Goal: Task Accomplishment & Management: Manage account settings

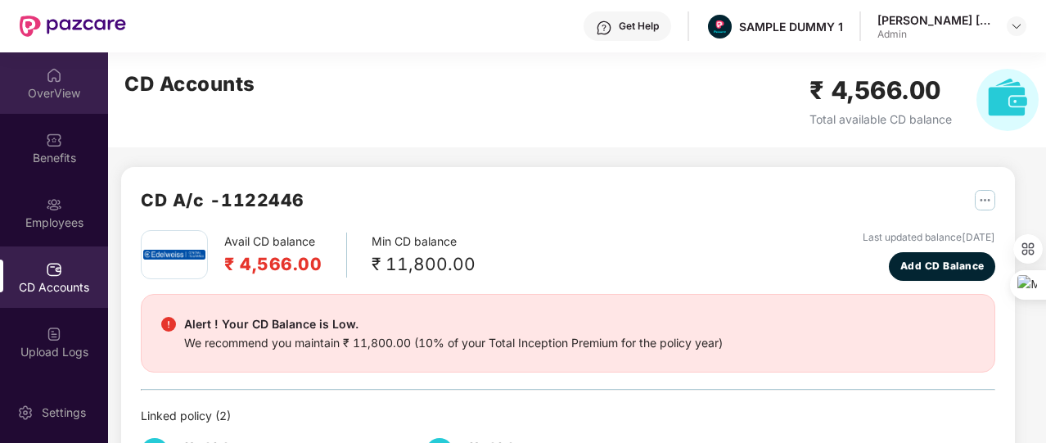
click at [69, 89] on div "OverView" at bounding box center [54, 93] width 108 height 16
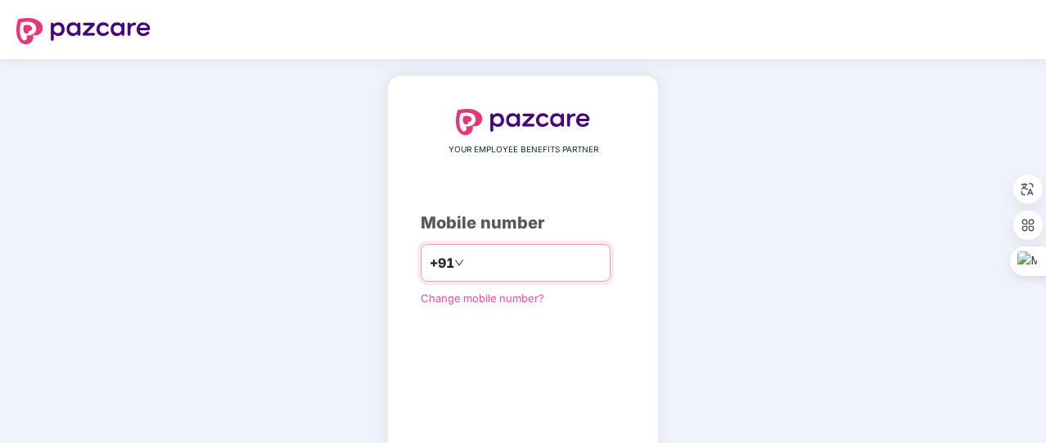
type input "**********"
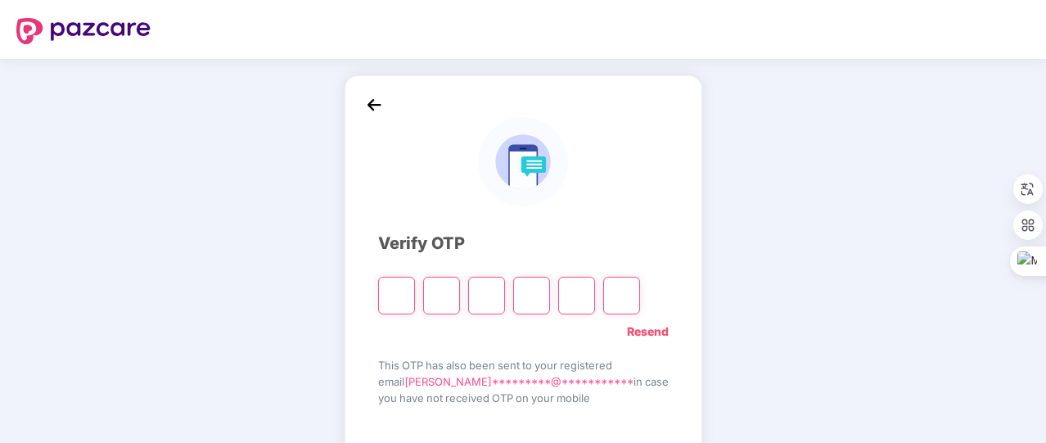
type input "*"
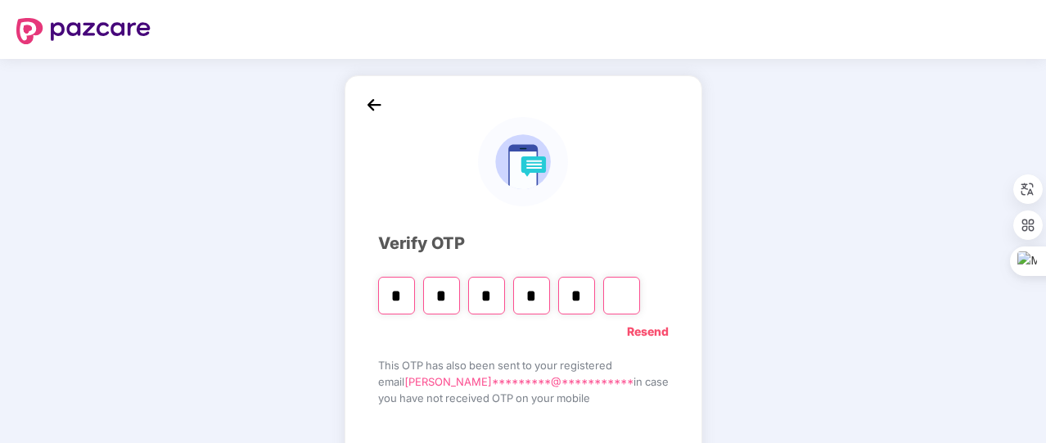
type input "*"
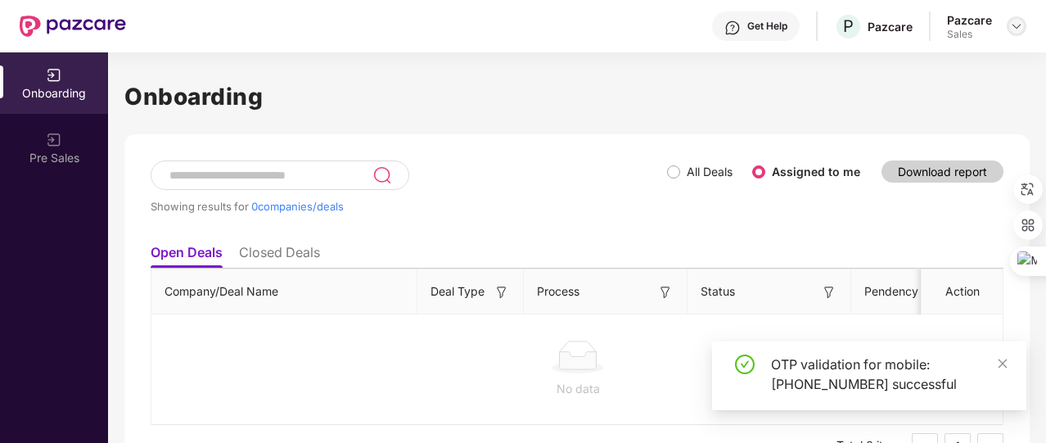
click at [1022, 27] on img at bounding box center [1016, 26] width 13 height 13
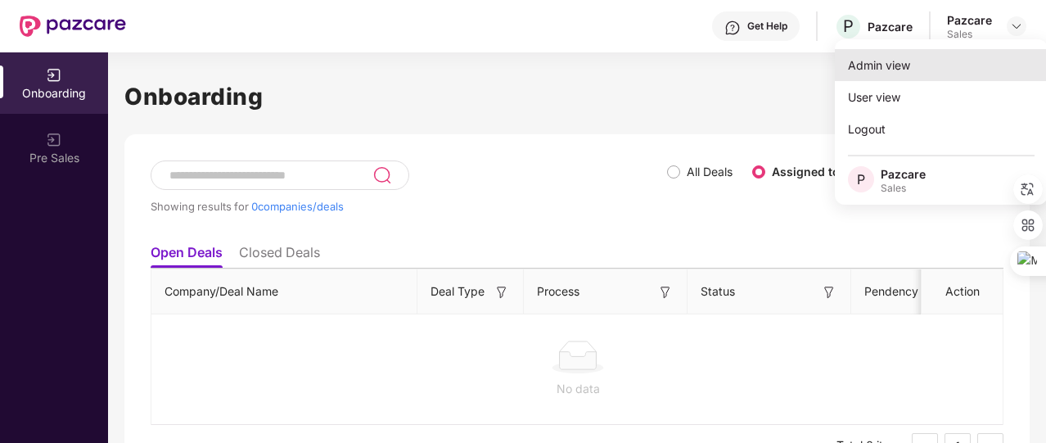
click at [979, 52] on div "Admin view" at bounding box center [941, 65] width 213 height 32
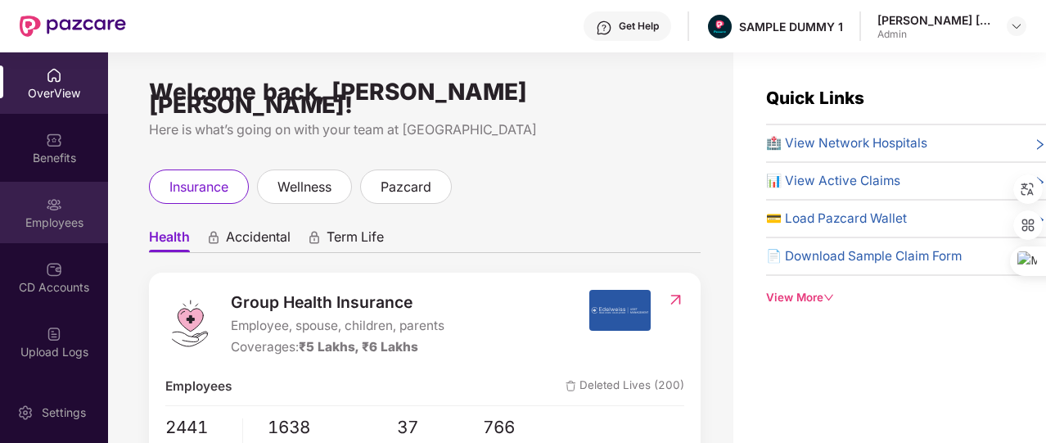
click at [81, 209] on div "Employees" at bounding box center [54, 212] width 108 height 61
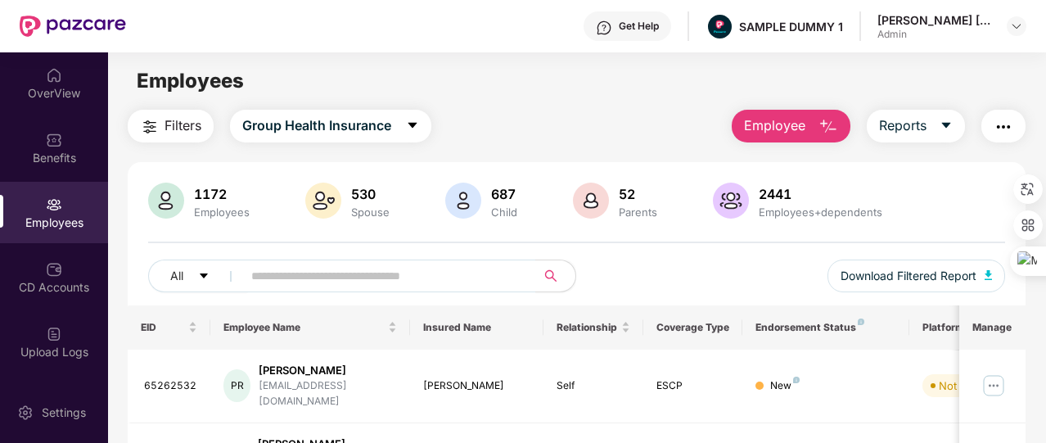
click at [743, 131] on button "Employee" at bounding box center [791, 126] width 119 height 33
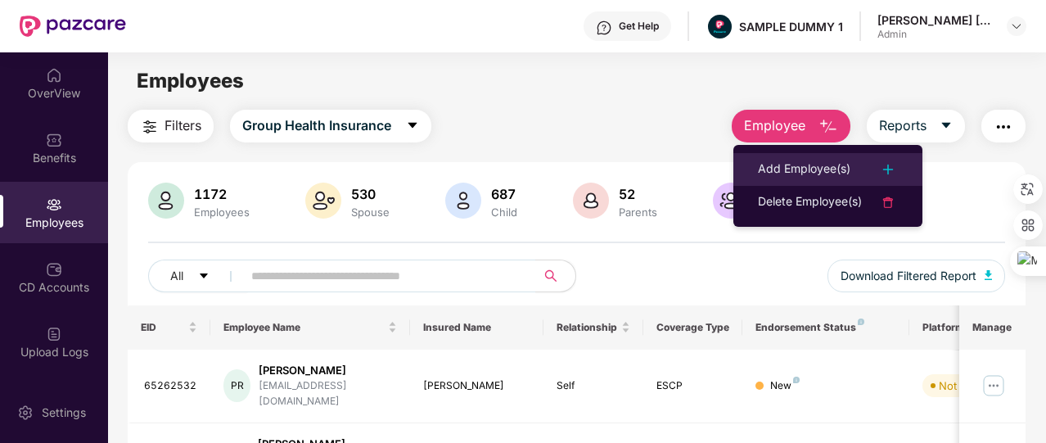
click at [761, 163] on div "Add Employee(s)" at bounding box center [804, 170] width 92 height 20
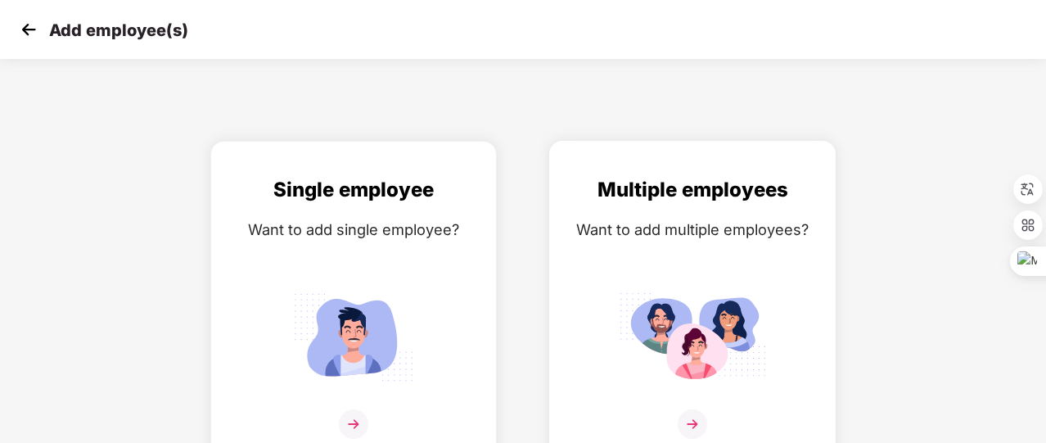
click at [666, 273] on div "Multiple employees Want to add multiple employees?" at bounding box center [692, 316] width 252 height 285
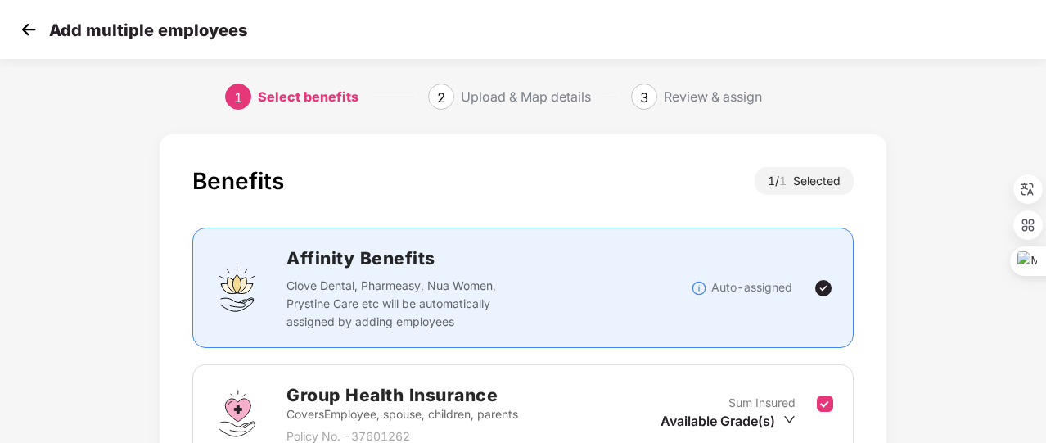
scroll to position [215, 0]
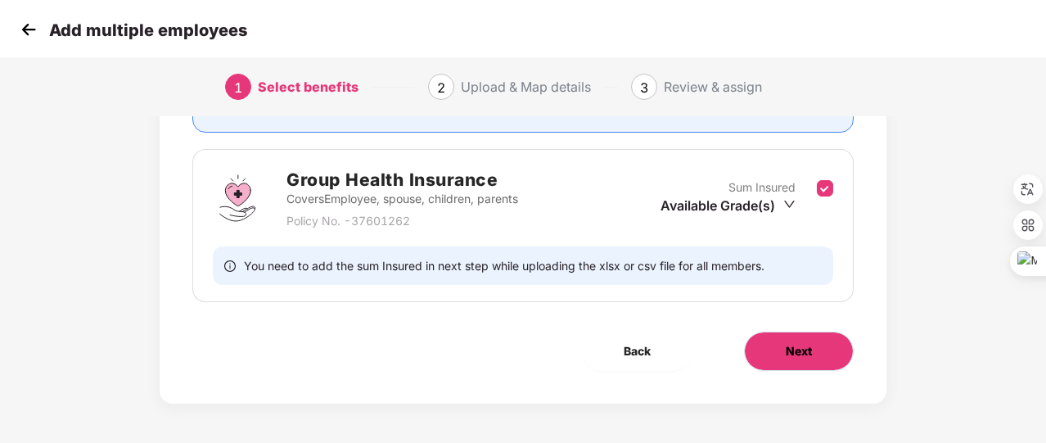
click at [786, 355] on span "Next" at bounding box center [799, 351] width 26 height 18
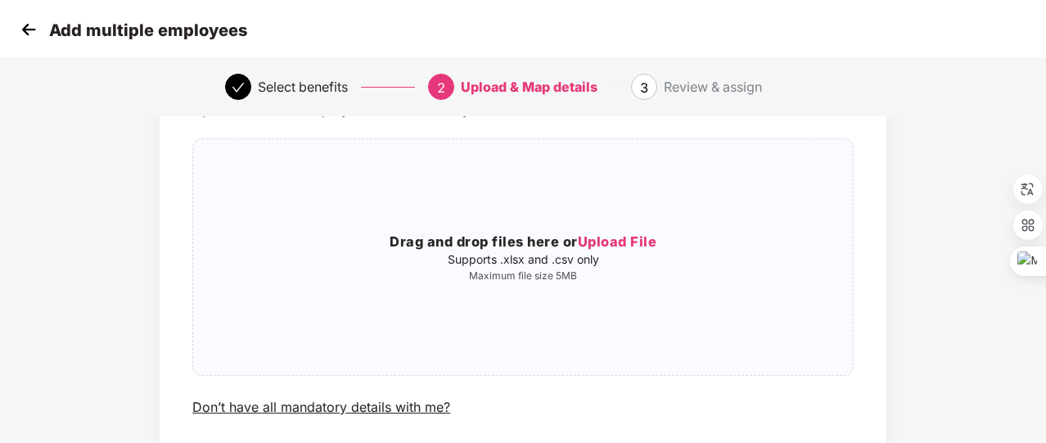
scroll to position [105, 0]
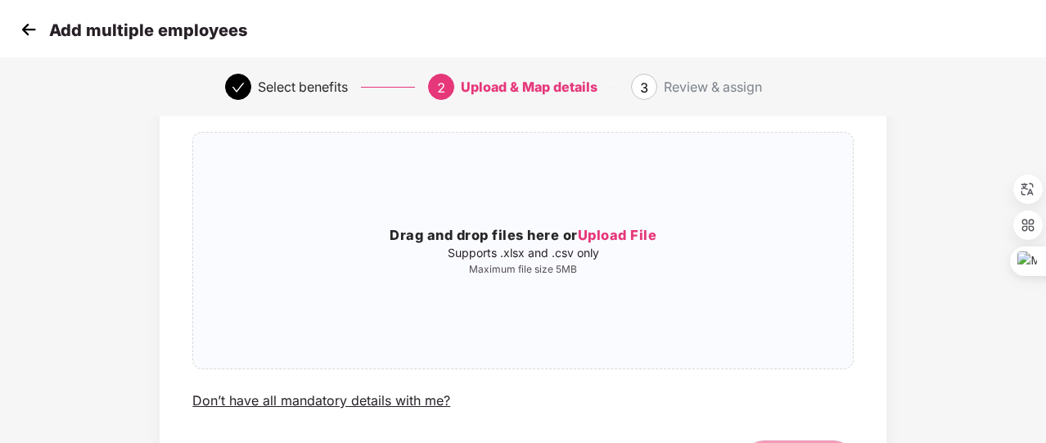
click at [33, 28] on img at bounding box center [28, 29] width 25 height 25
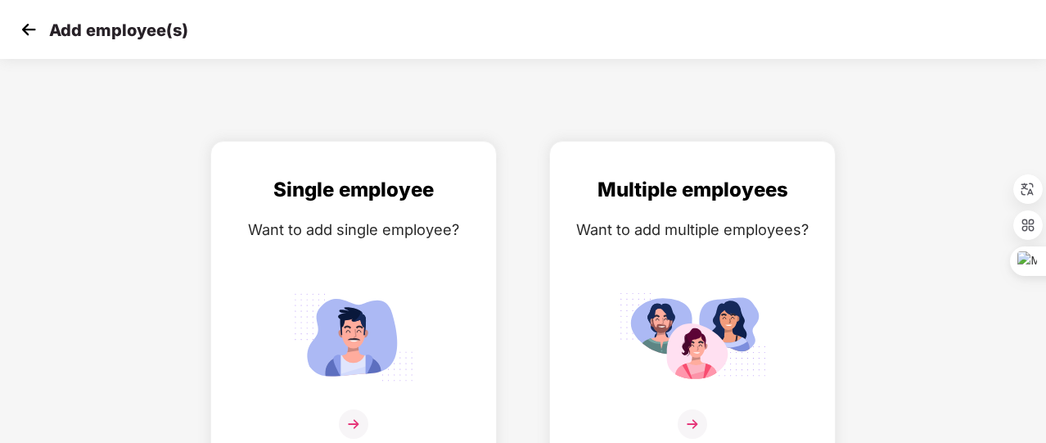
click at [33, 28] on img at bounding box center [28, 29] width 25 height 25
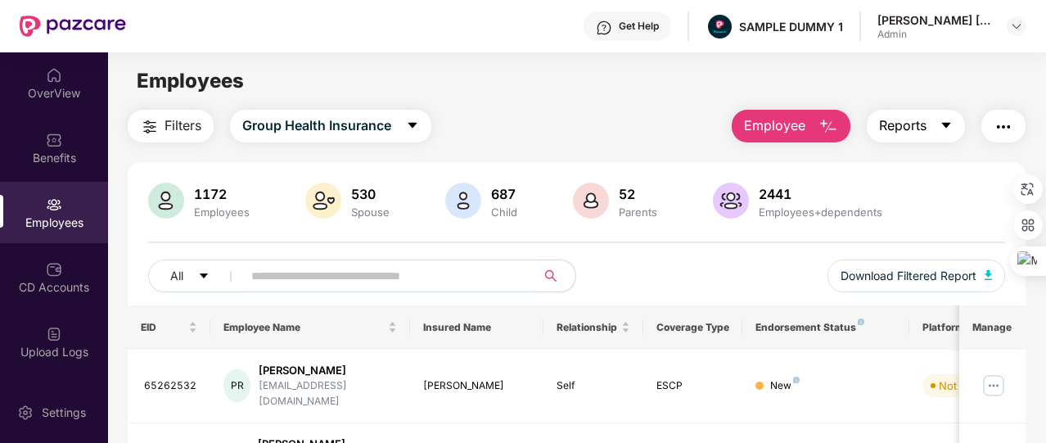
click at [926, 128] on span "Reports" at bounding box center [902, 125] width 47 height 20
click at [997, 124] on img "button" at bounding box center [1003, 127] width 20 height 20
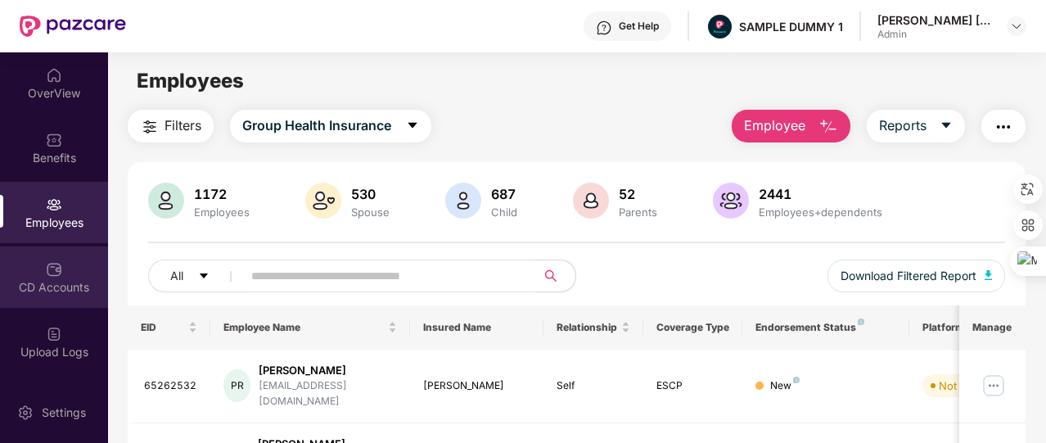
click at [81, 266] on div "CD Accounts" at bounding box center [54, 276] width 108 height 61
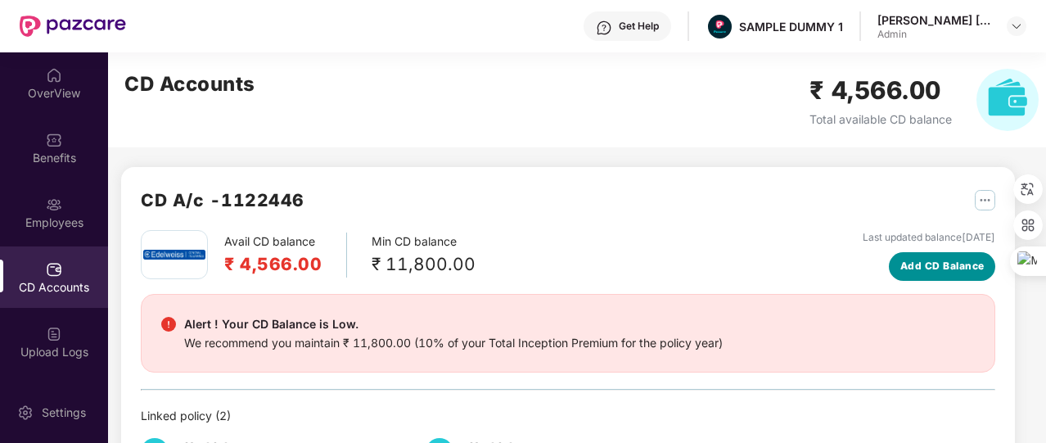
click at [908, 261] on span "Add CD Balance" at bounding box center [942, 267] width 84 height 16
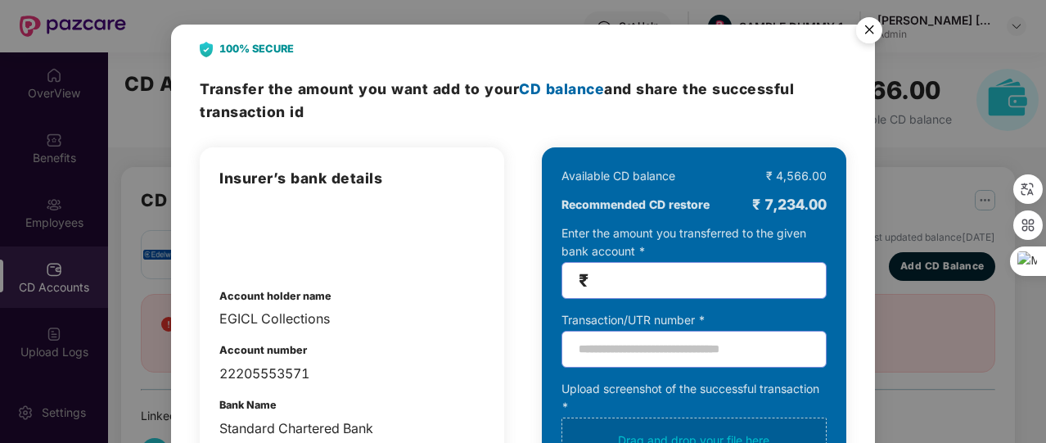
click at [916, 163] on div "100% SECURE Transfer the amount you want add to your CD balance and share the s…" at bounding box center [523, 221] width 1046 height 443
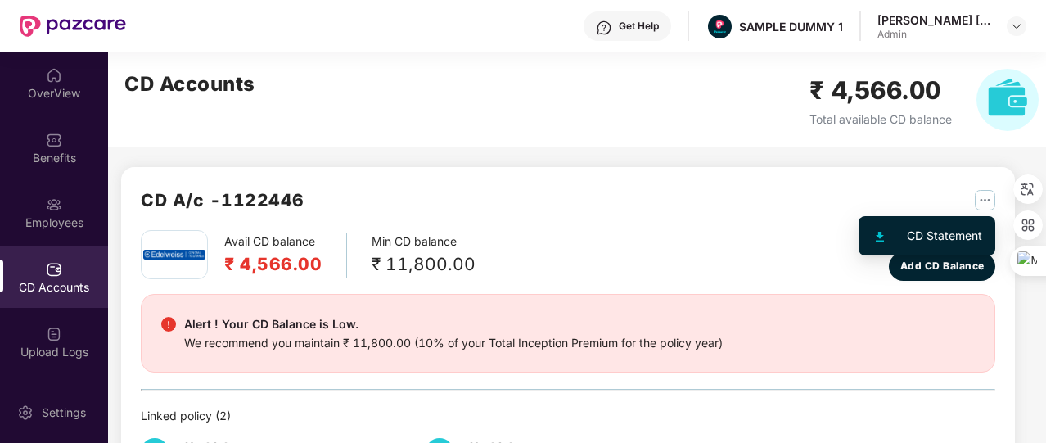
click at [979, 196] on img "button" at bounding box center [985, 200] width 20 height 20
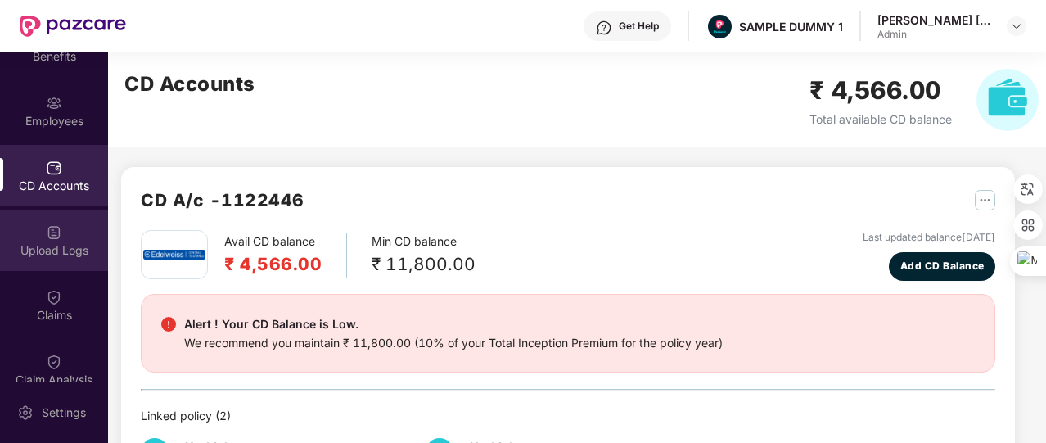
scroll to position [108, 0]
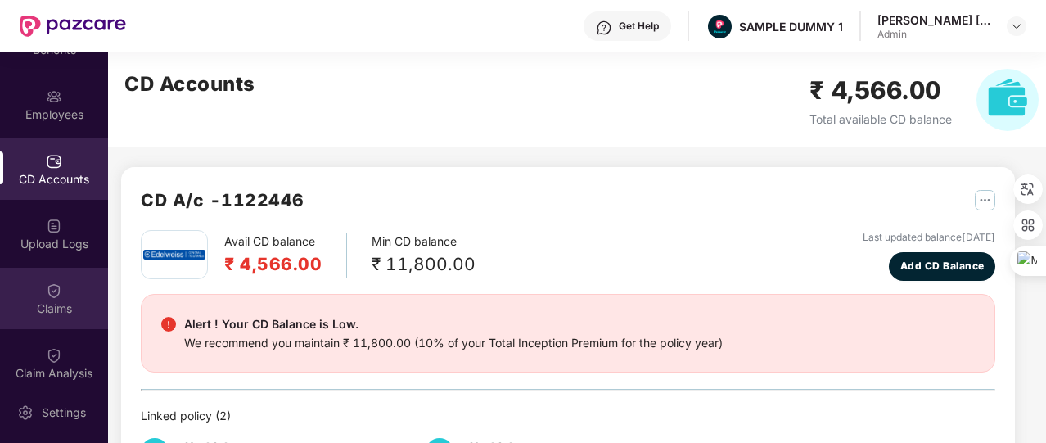
click at [47, 295] on img at bounding box center [54, 290] width 16 height 16
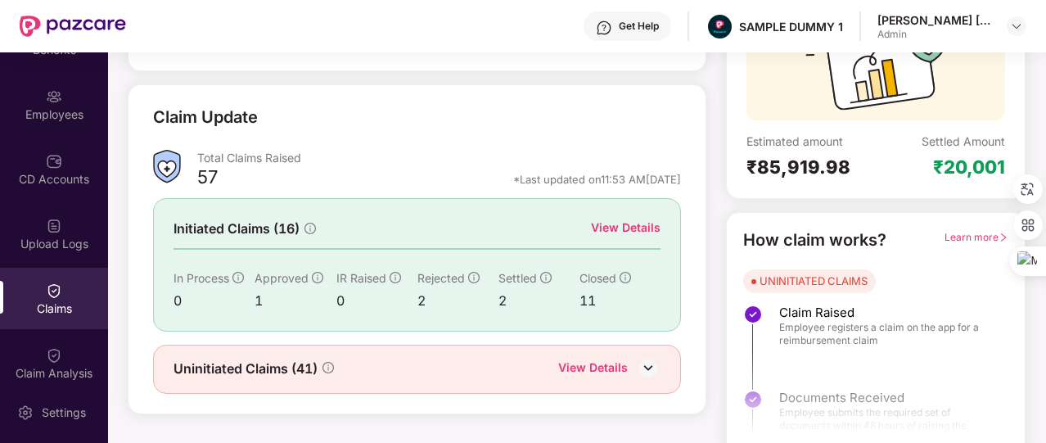
scroll to position [188, 0]
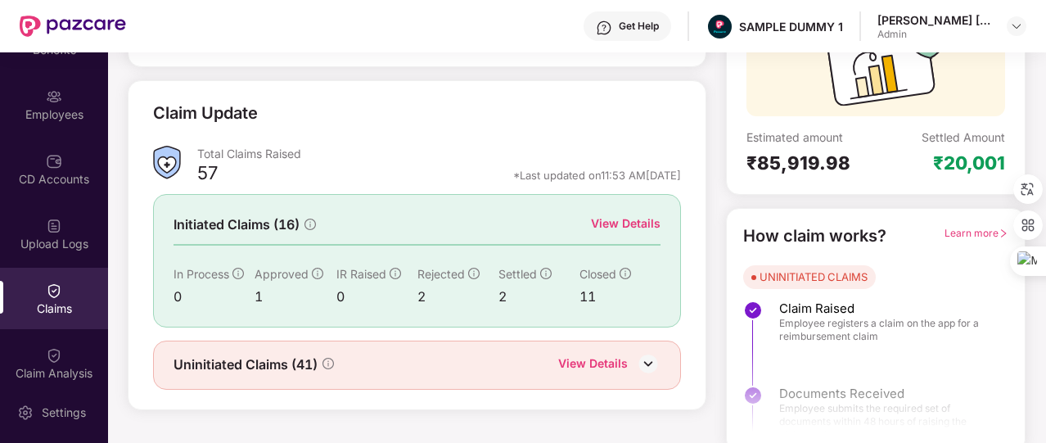
click at [598, 225] on div "View Details" at bounding box center [626, 223] width 70 height 18
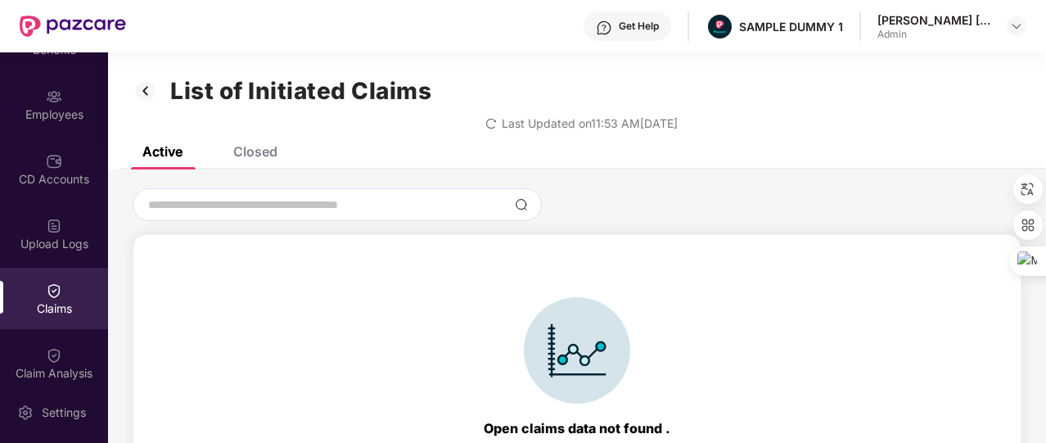
click at [252, 158] on div "Closed" at bounding box center [255, 151] width 44 height 16
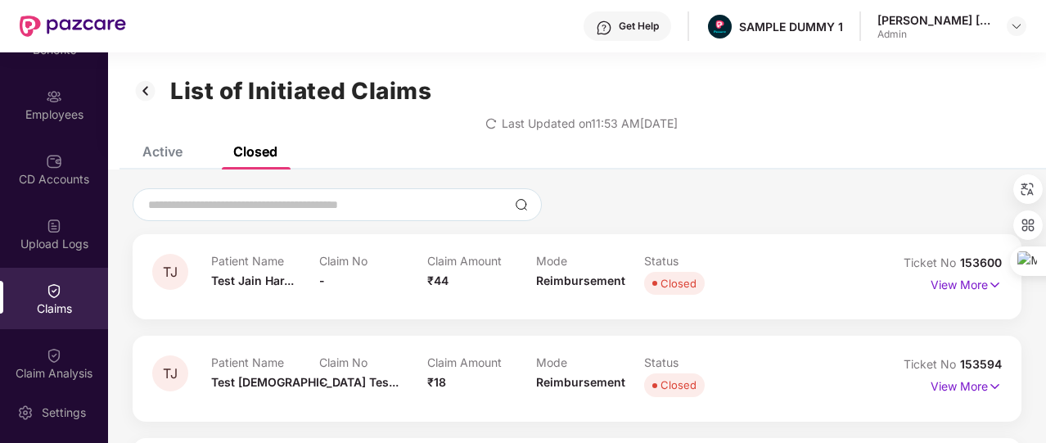
click at [149, 94] on img at bounding box center [146, 91] width 26 height 28
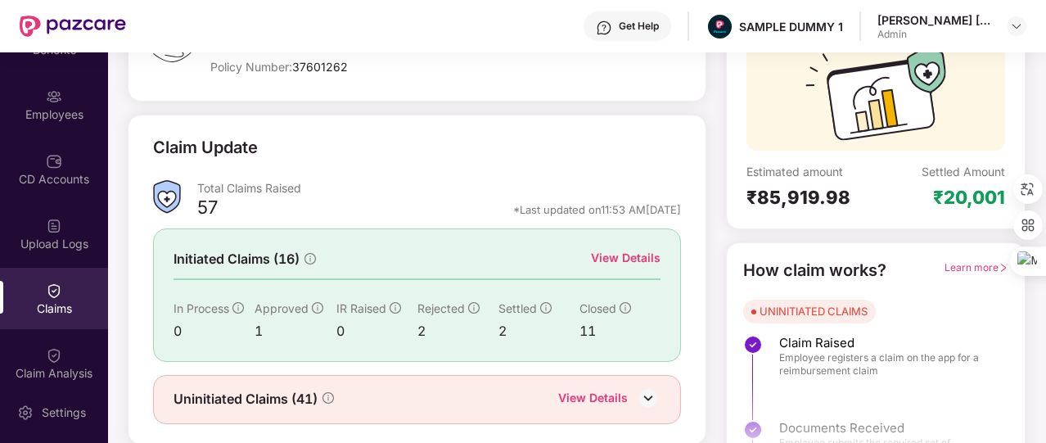
scroll to position [196, 0]
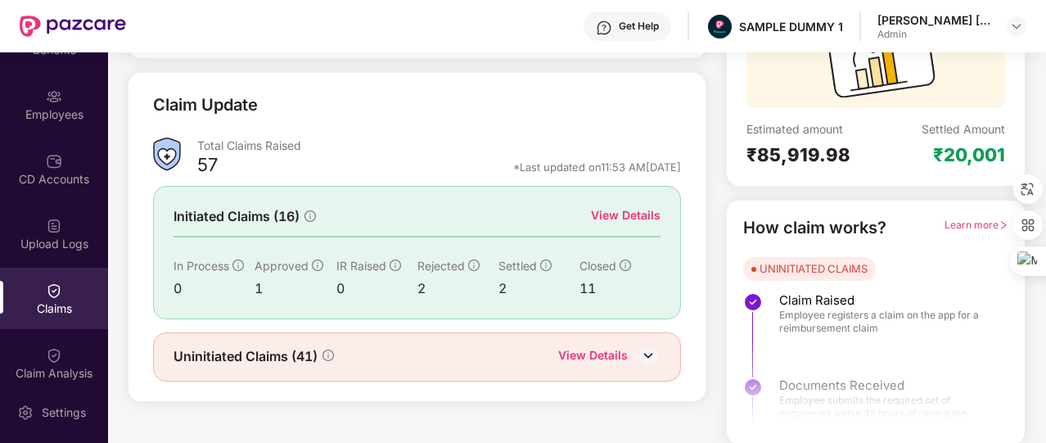
click at [593, 351] on div "View Details" at bounding box center [593, 356] width 70 height 21
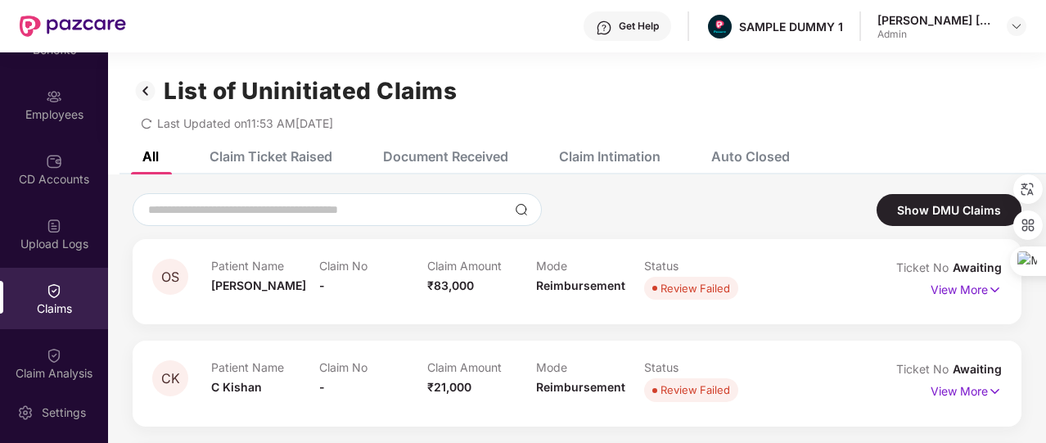
click at [454, 166] on div "Document Received" at bounding box center [433, 156] width 150 height 36
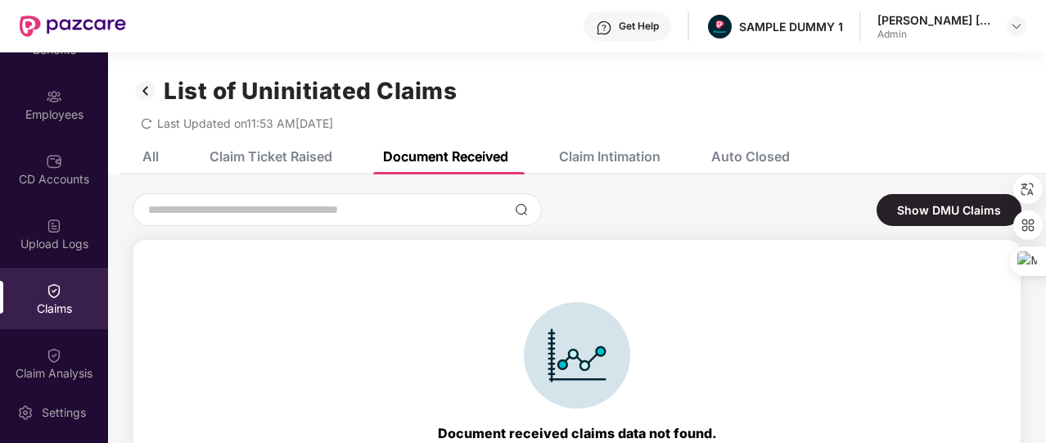
scroll to position [16, 0]
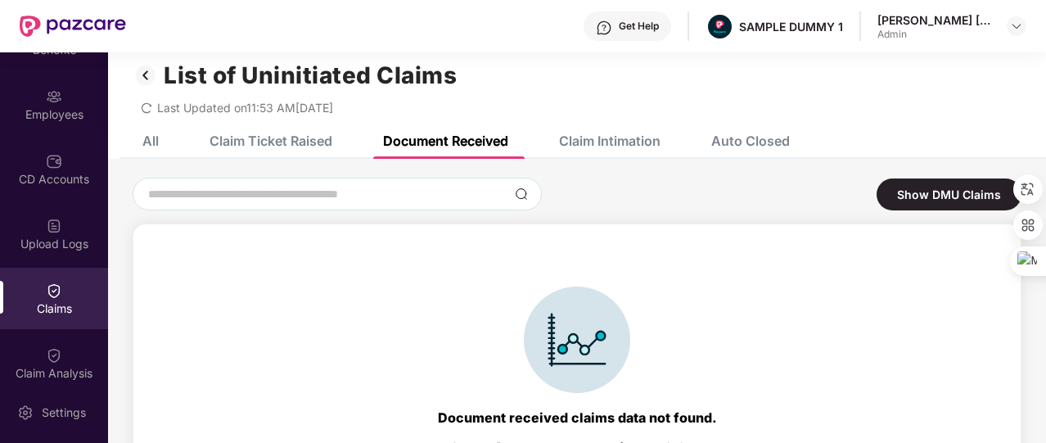
click at [630, 155] on div "Claim Intimation" at bounding box center [597, 141] width 126 height 36
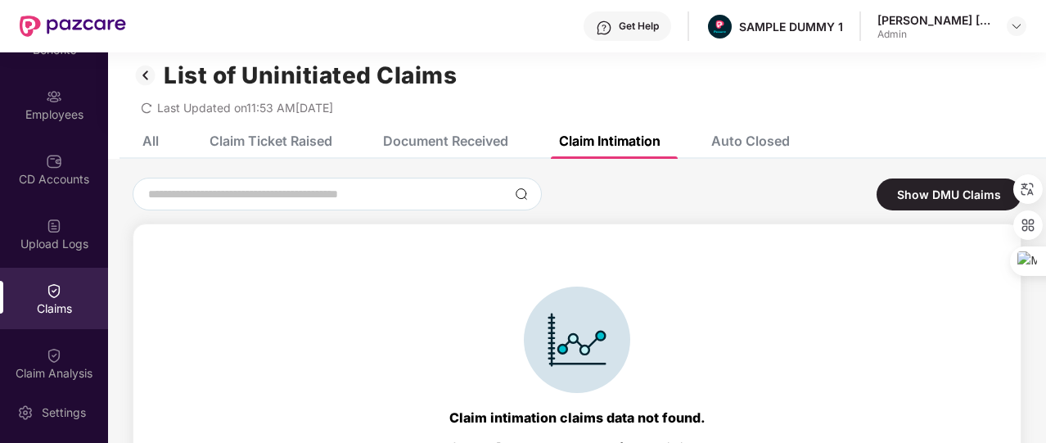
click at [256, 143] on div "Claim Ticket Raised" at bounding box center [270, 141] width 123 height 16
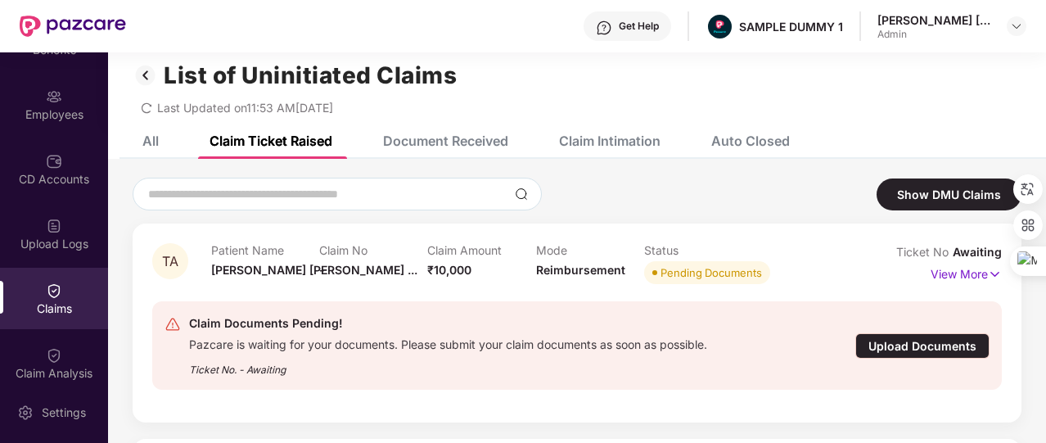
scroll to position [102, 0]
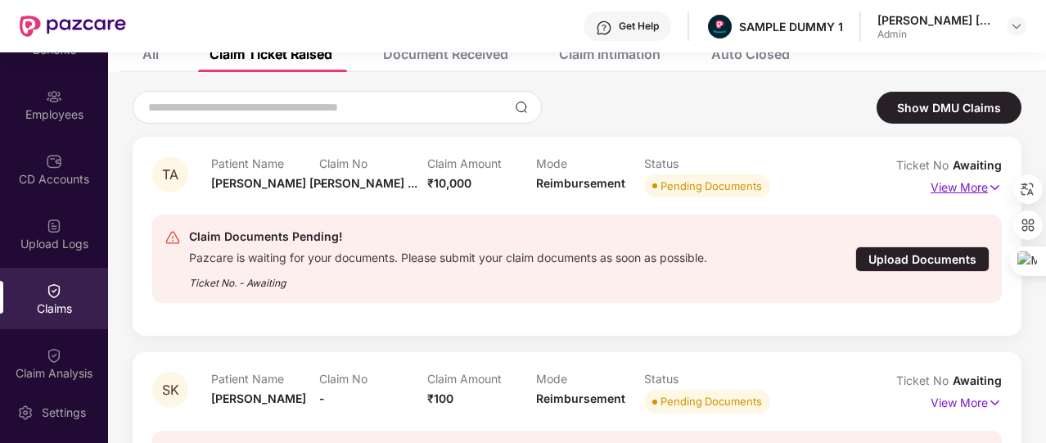
click at [948, 184] on p "View More" at bounding box center [965, 185] width 71 height 22
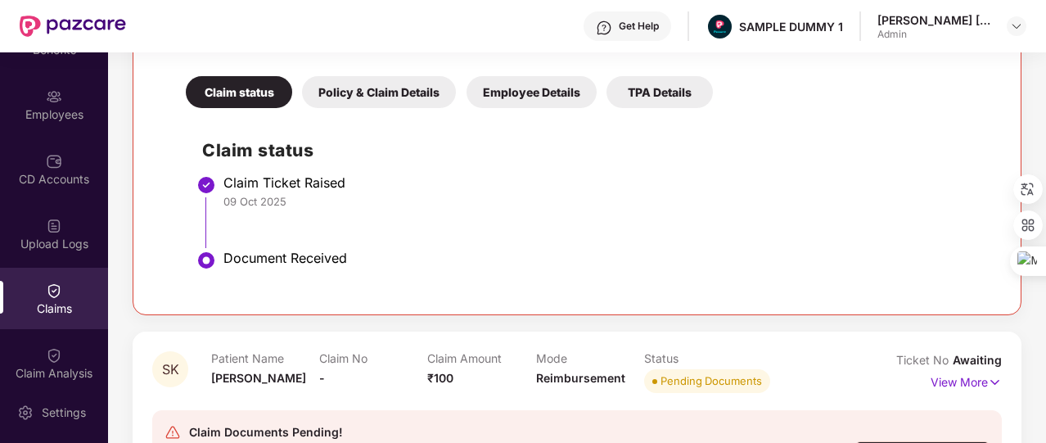
scroll to position [455, 0]
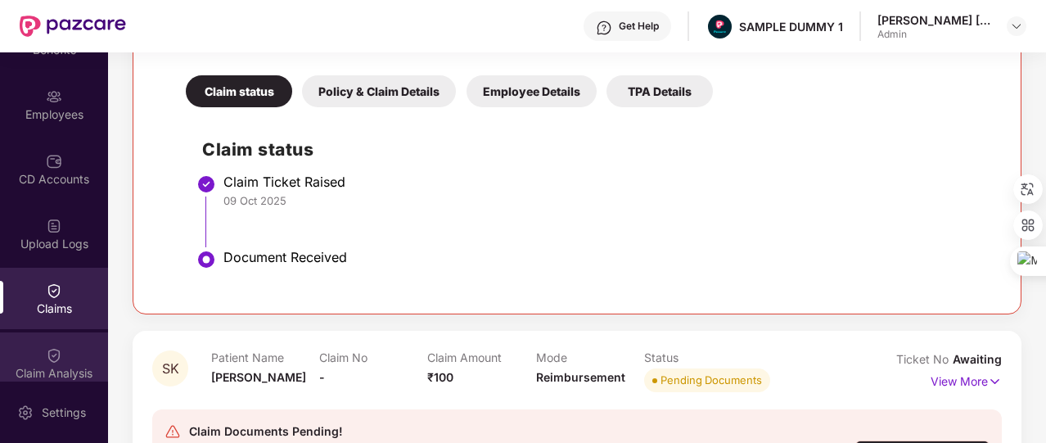
click at [97, 358] on div "Claim Analysis" at bounding box center [54, 362] width 108 height 61
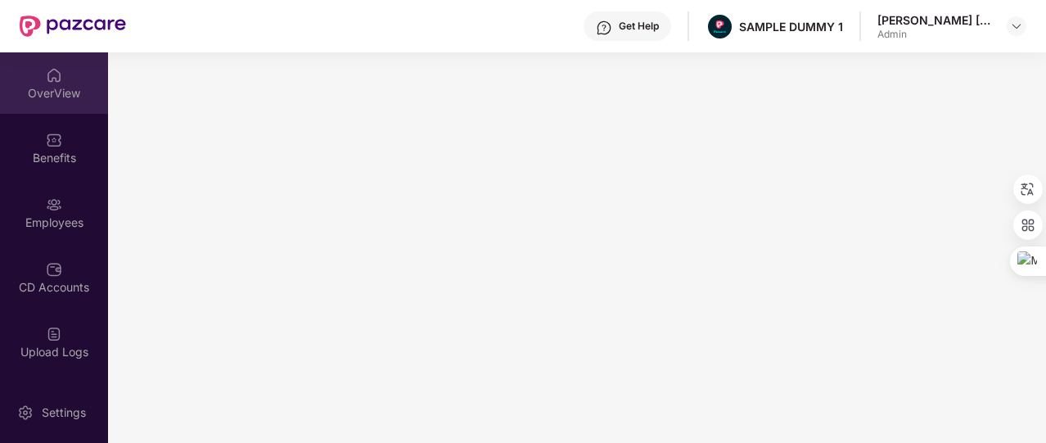
click at [28, 79] on div "OverView" at bounding box center [54, 82] width 108 height 61
